Goal: Task Accomplishment & Management: Manage account settings

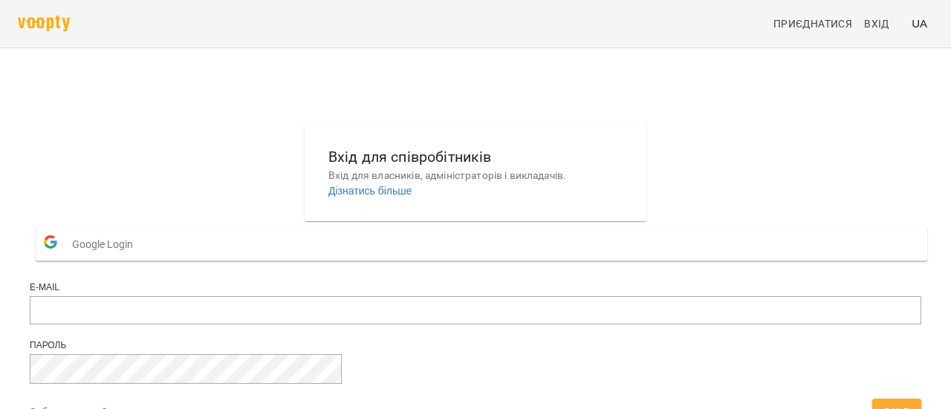
scroll to position [116, 0]
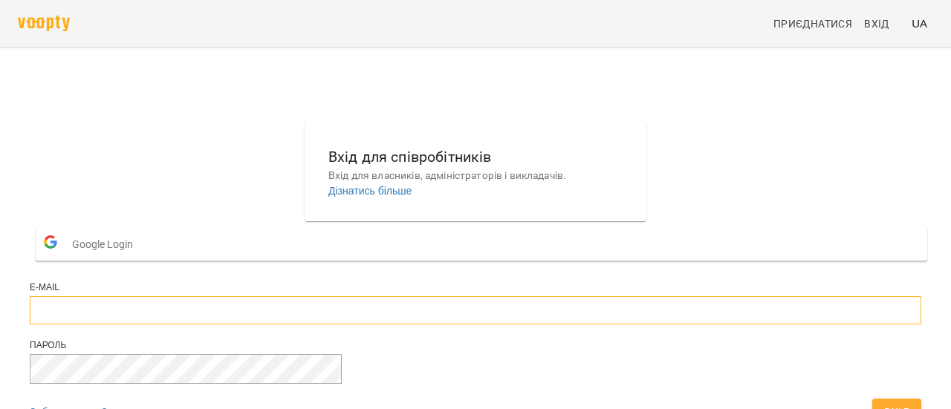
click at [450, 296] on input "email" at bounding box center [476, 310] width 892 height 28
type input "**********"
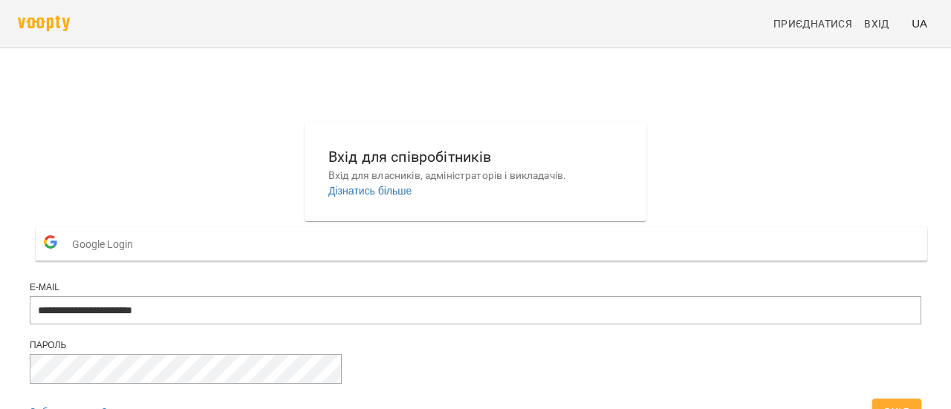
click at [884, 403] on span "Вхід" at bounding box center [896, 412] width 25 height 18
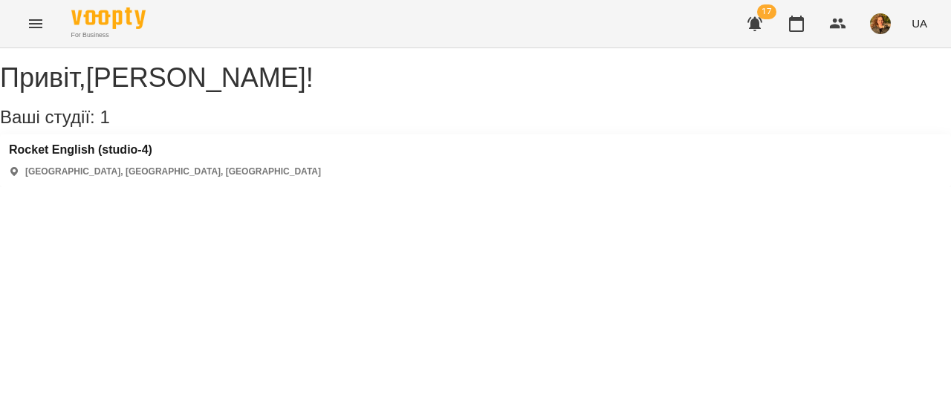
click at [248, 184] on div "Rocket English (studio-4) [GEOGRAPHIC_DATA], [GEOGRAPHIC_DATA], [GEOGRAPHIC_DAT…" at bounding box center [475, 160] width 951 height 53
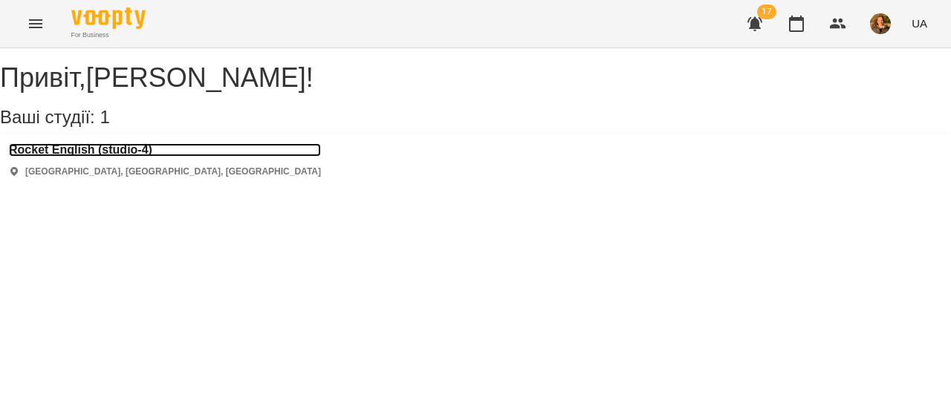
click at [148, 157] on h3 "Rocket English (studio-4)" at bounding box center [165, 149] width 312 height 13
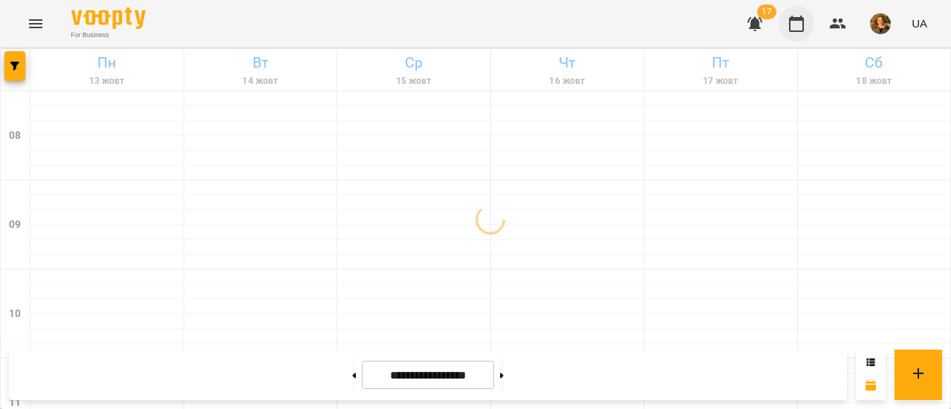
click at [801, 27] on icon "button" at bounding box center [797, 24] width 18 height 18
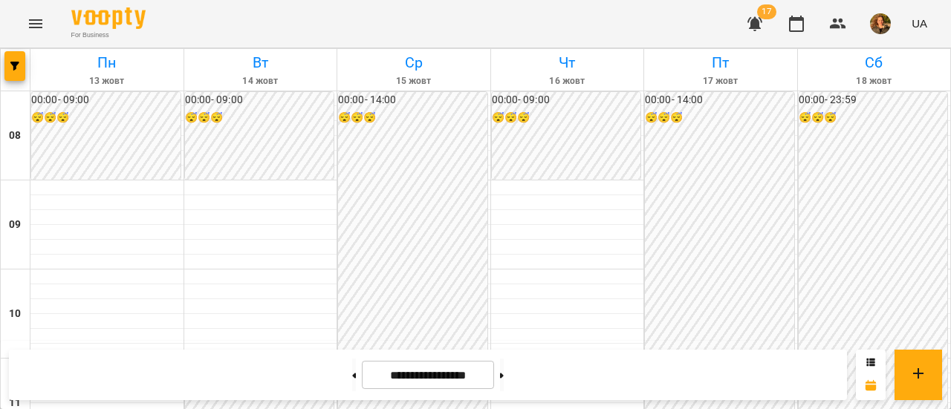
scroll to position [907, 0]
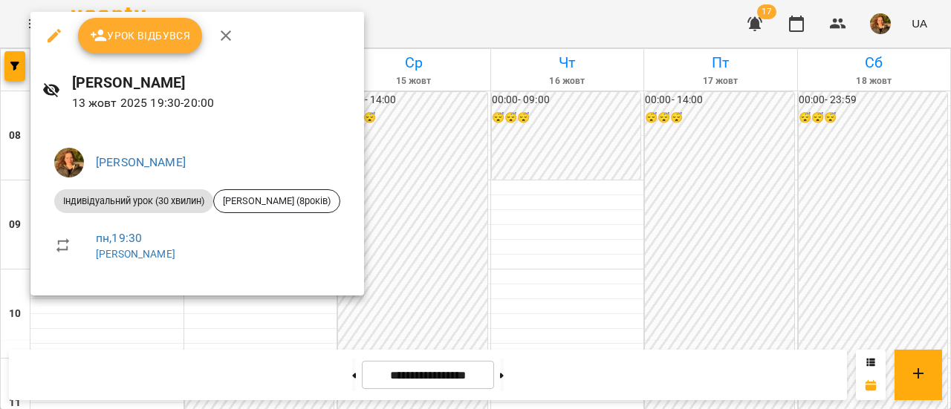
click at [453, 104] on div at bounding box center [475, 204] width 951 height 409
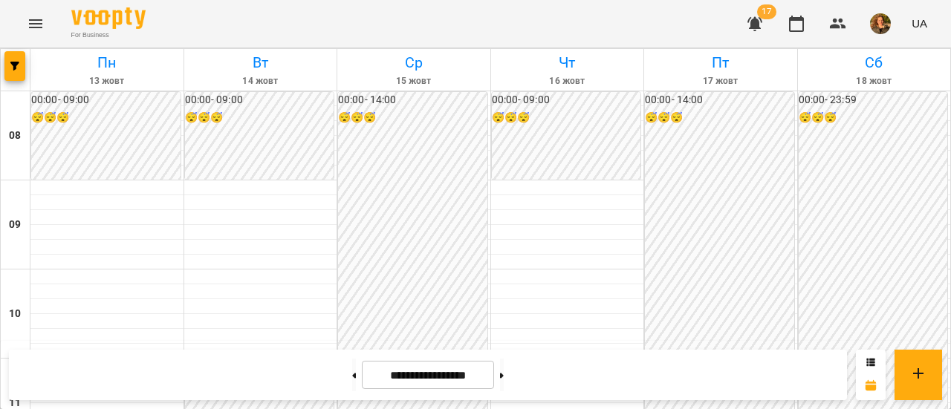
scroll to position [801, 0]
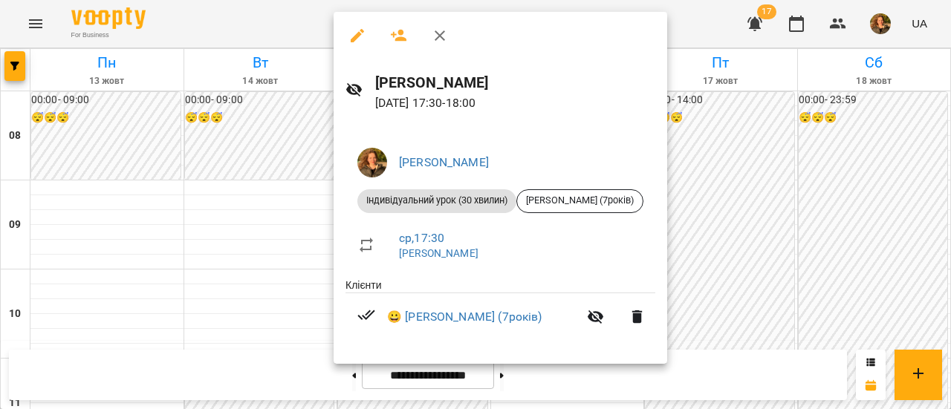
click at [802, 298] on div at bounding box center [475, 204] width 951 height 409
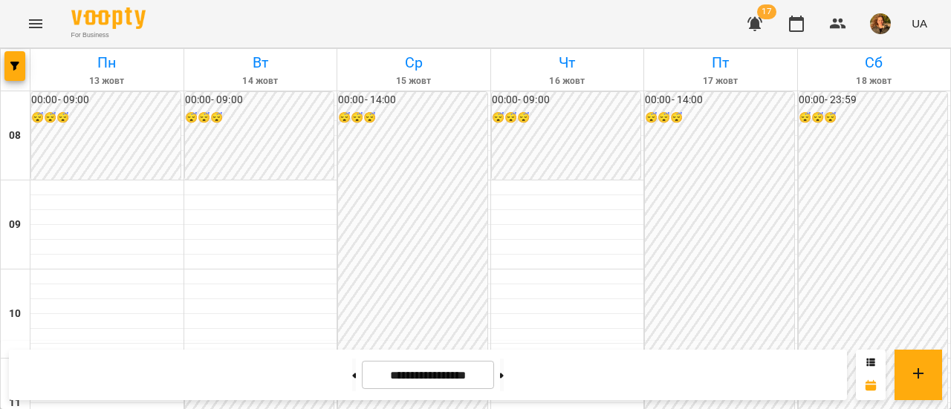
scroll to position [0, 0]
